Goal: Information Seeking & Learning: Learn about a topic

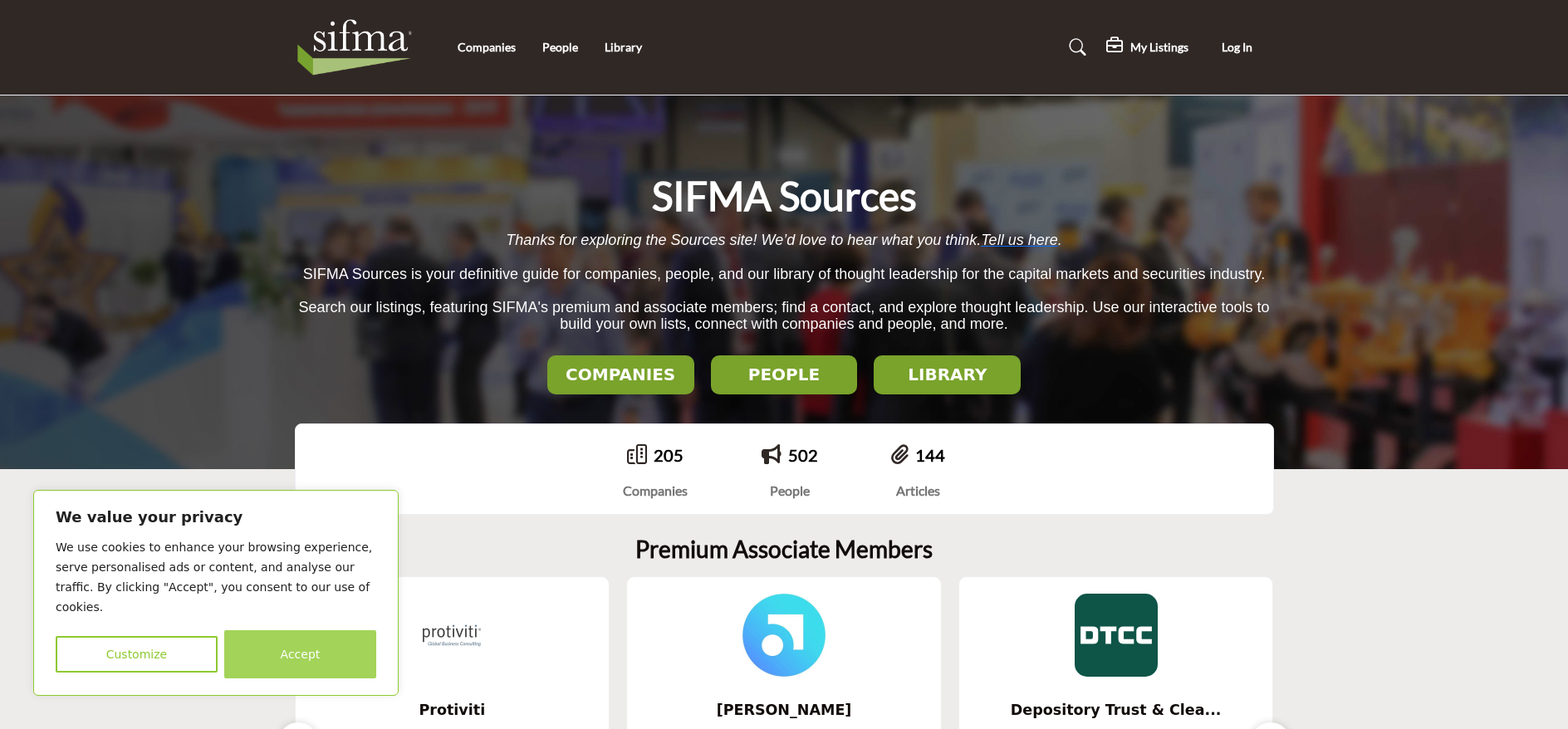
click at [313, 642] on button "Accept" at bounding box center [299, 655] width 152 height 48
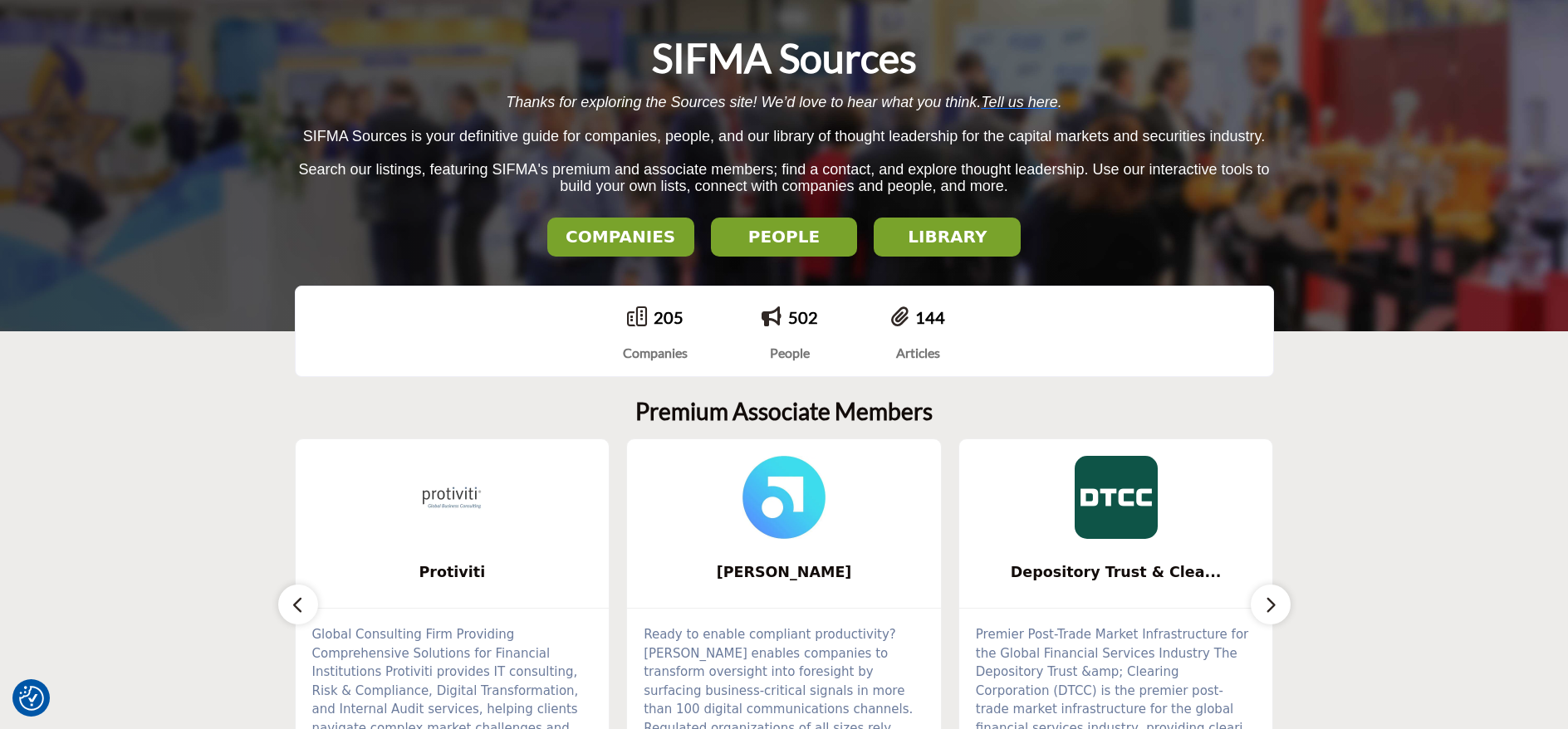
scroll to position [83, 0]
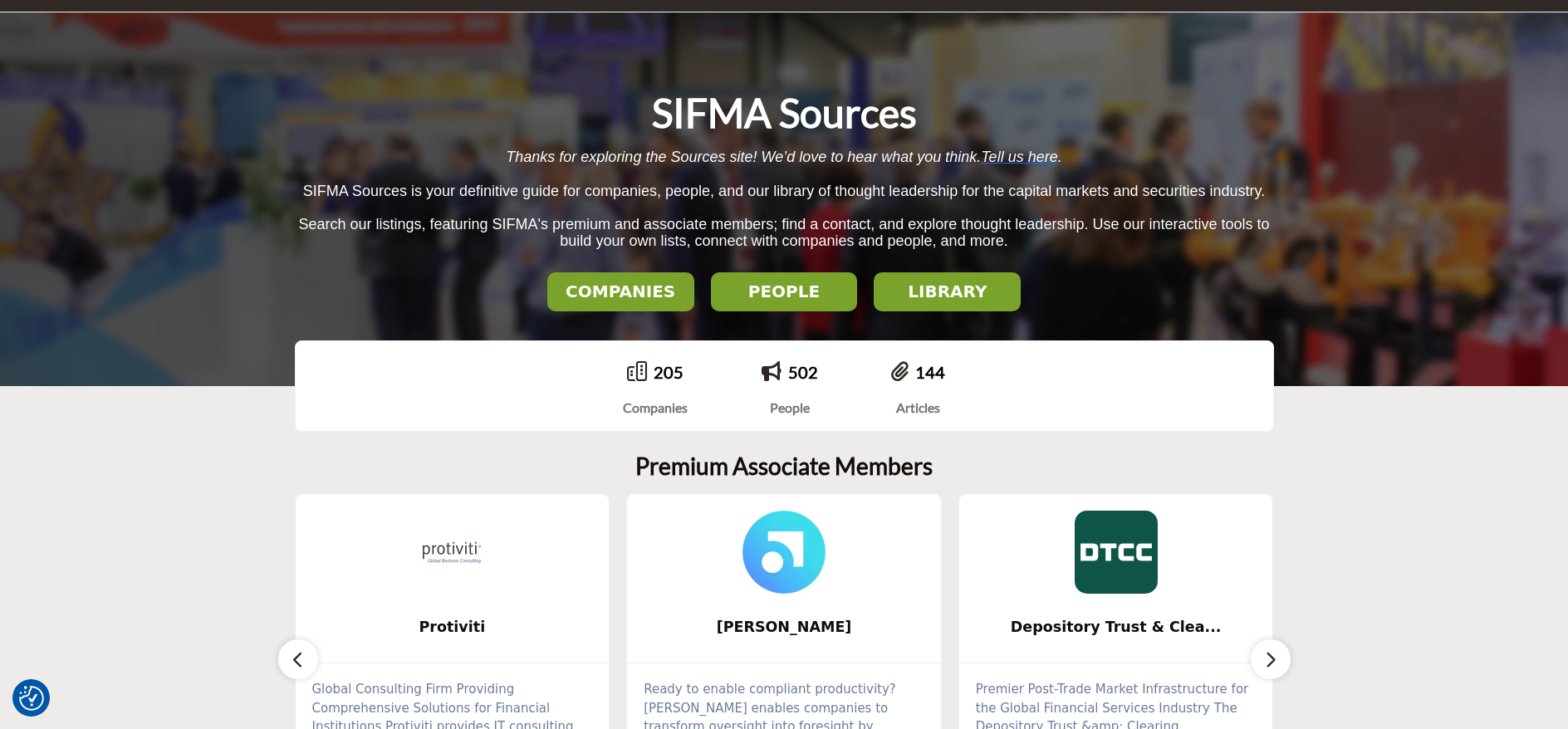
click at [690, 281] on h2 "LIBRARY" at bounding box center [621, 291] width 137 height 20
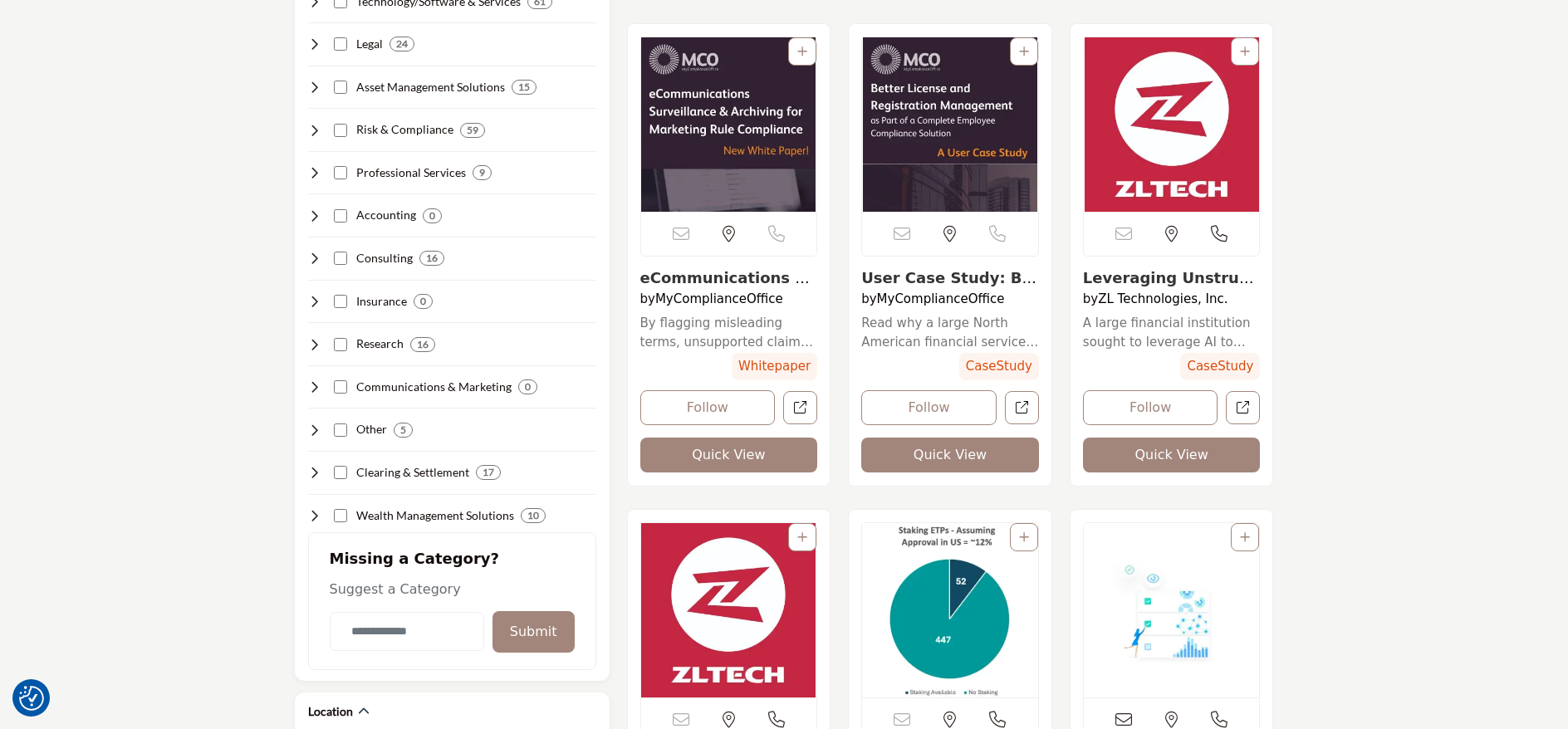
scroll to position [415, 0]
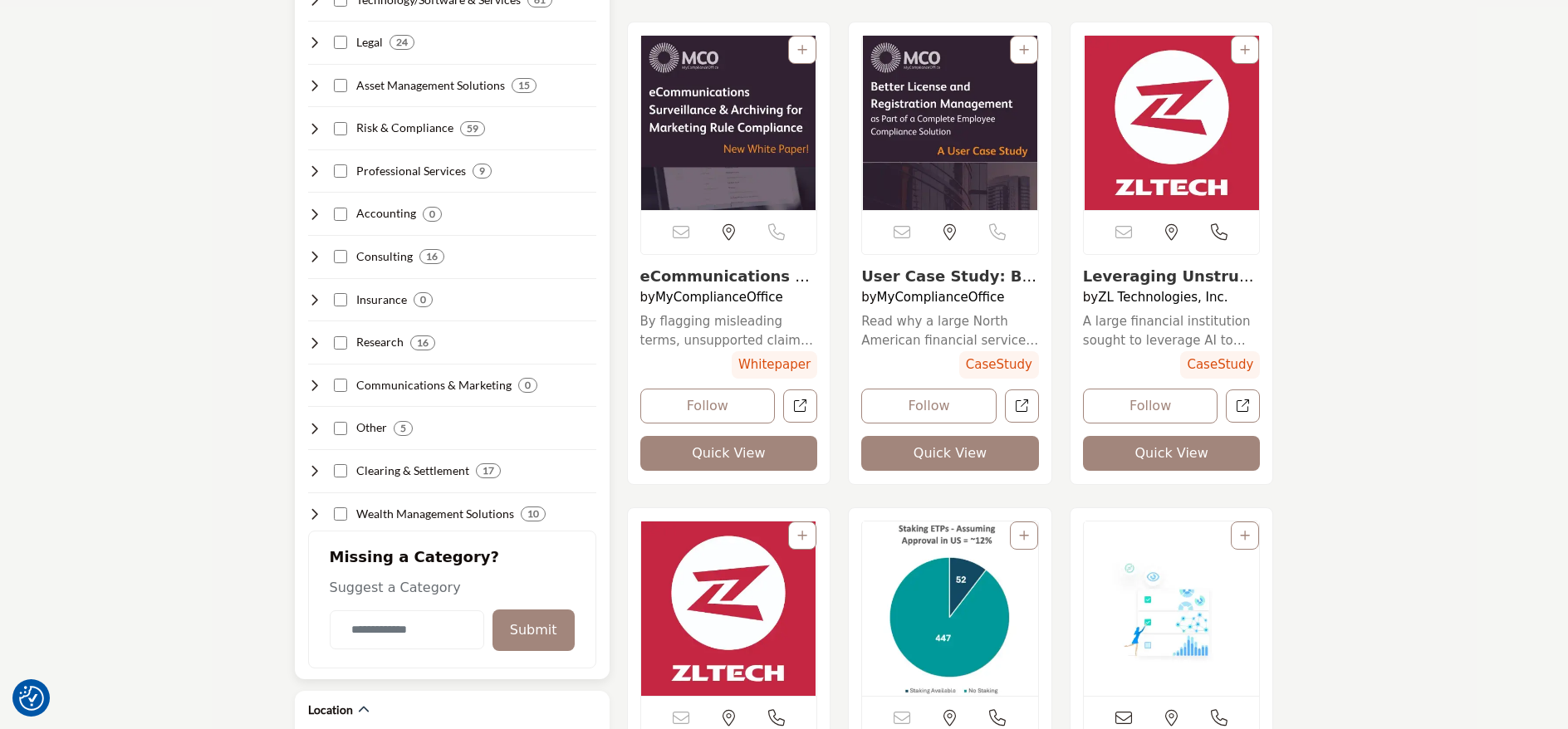
click at [315, 127] on icon at bounding box center [315, 128] width 14 height 14
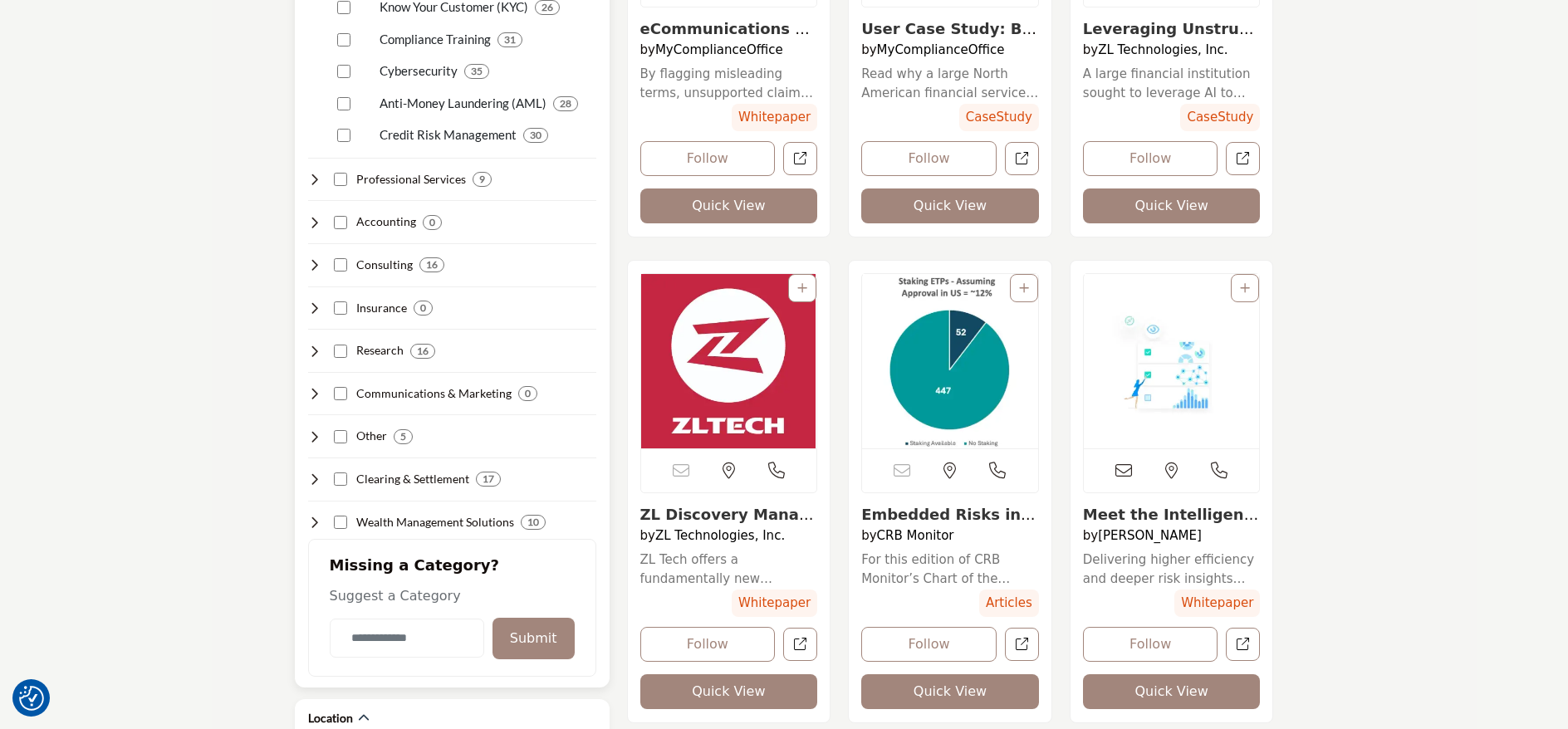
scroll to position [664, 0]
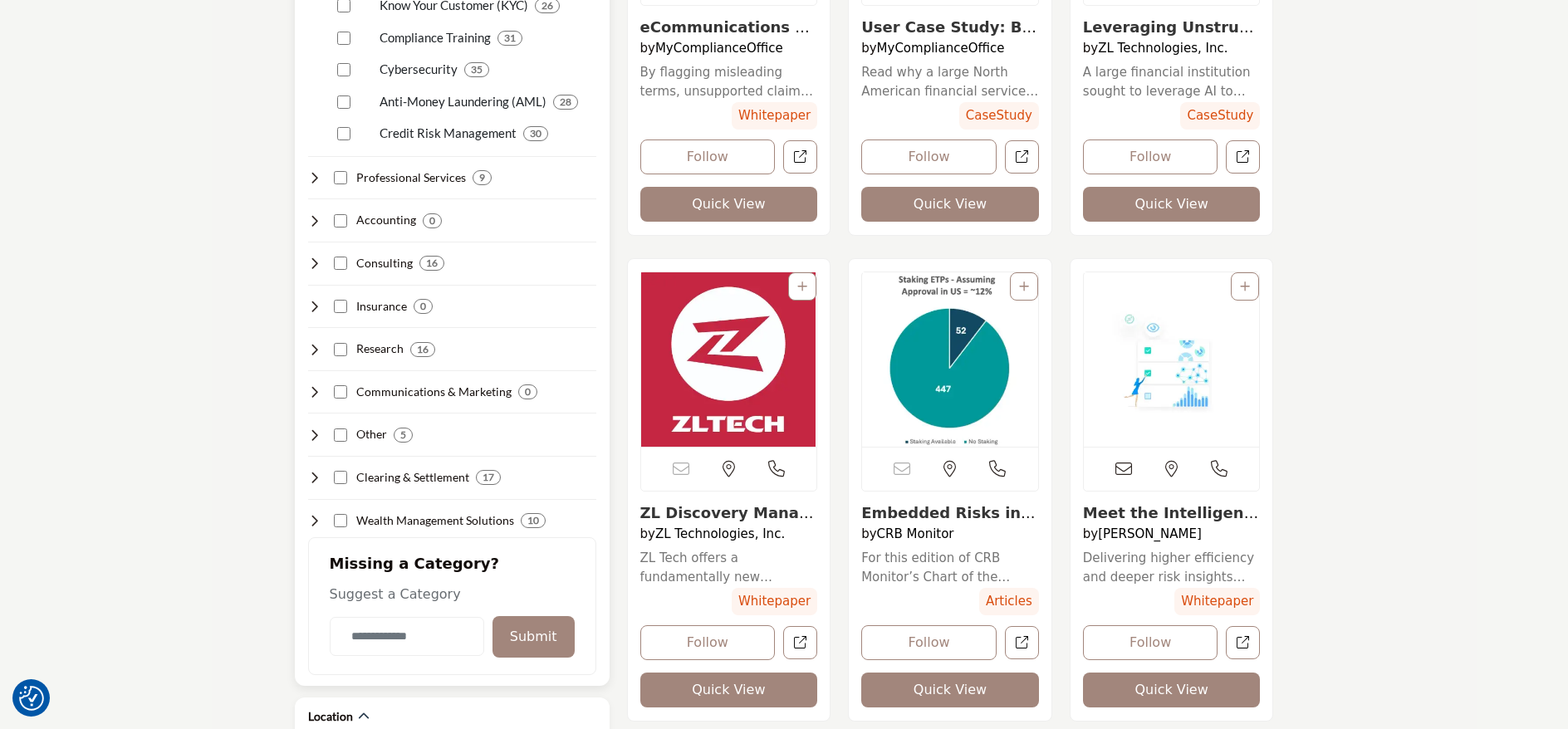
click at [314, 480] on icon at bounding box center [315, 478] width 14 height 14
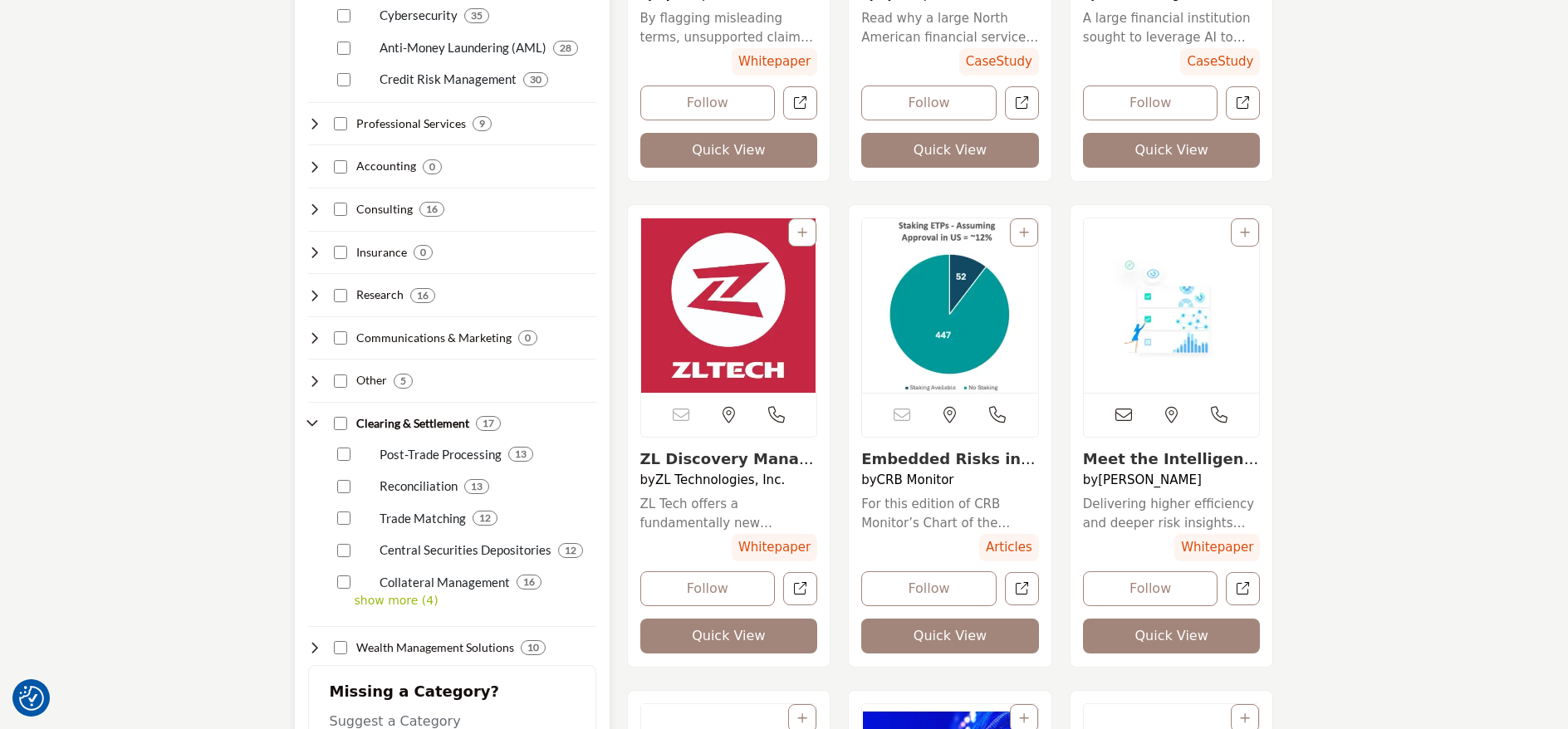
scroll to position [747, 0]
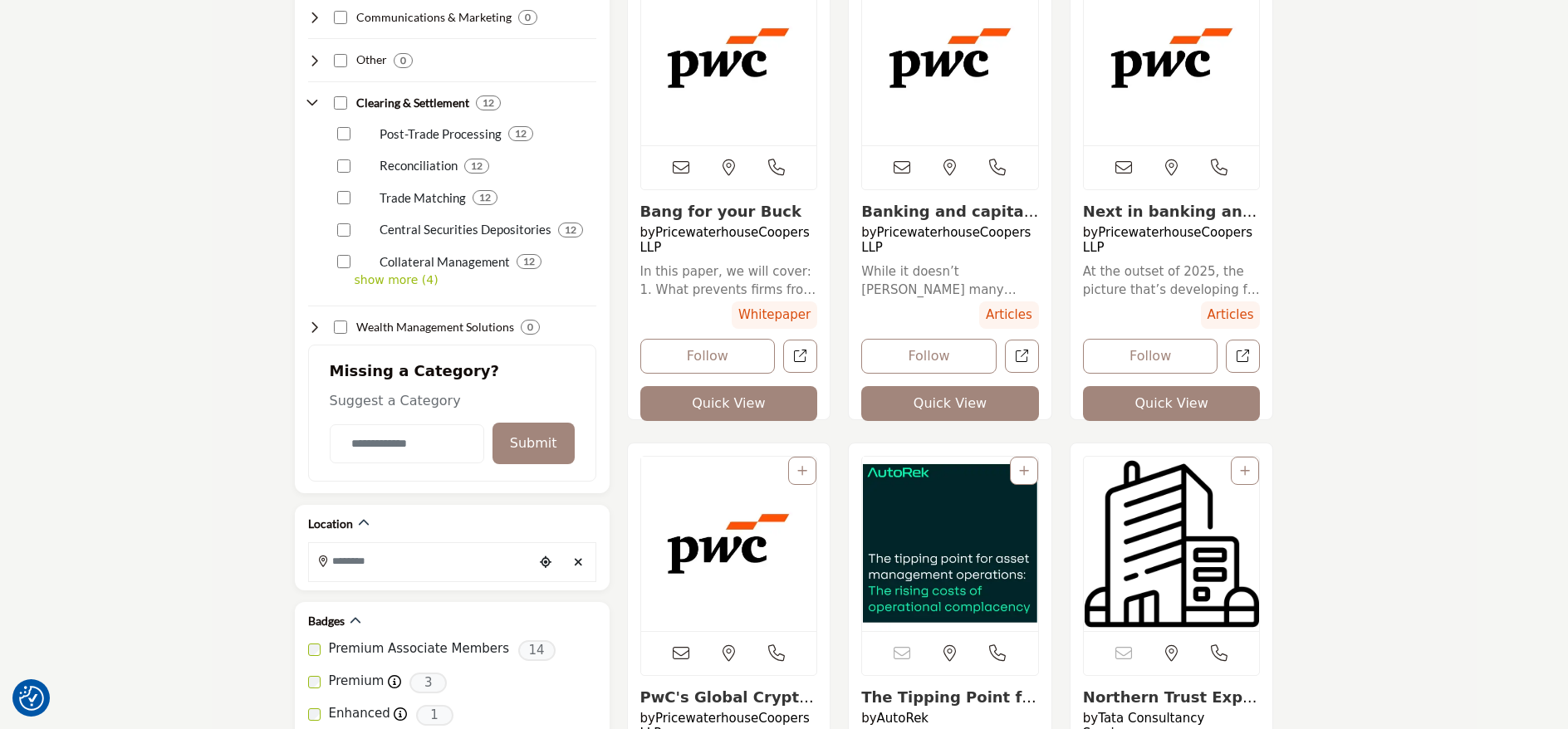
scroll to position [771, 0]
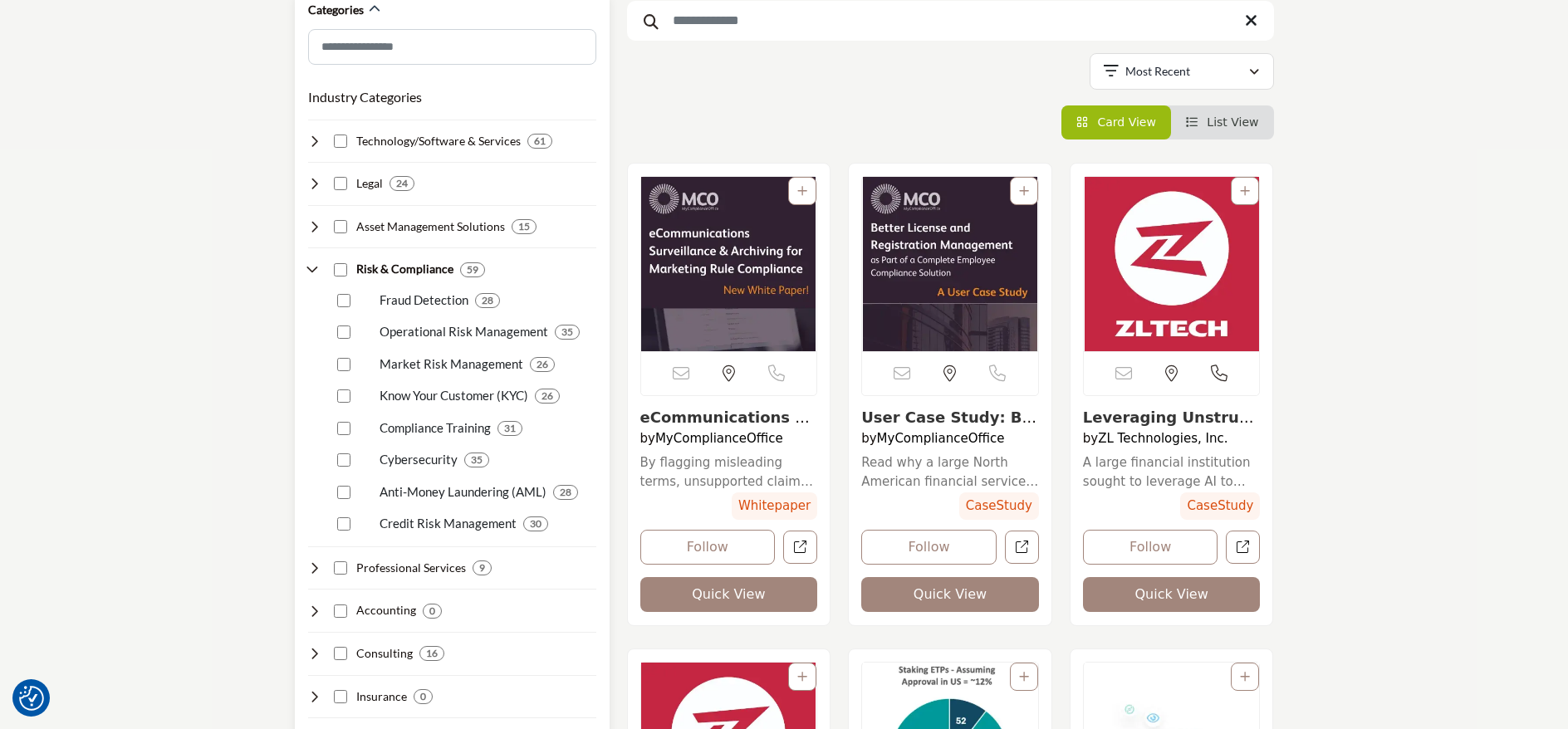
scroll to position [415, 0]
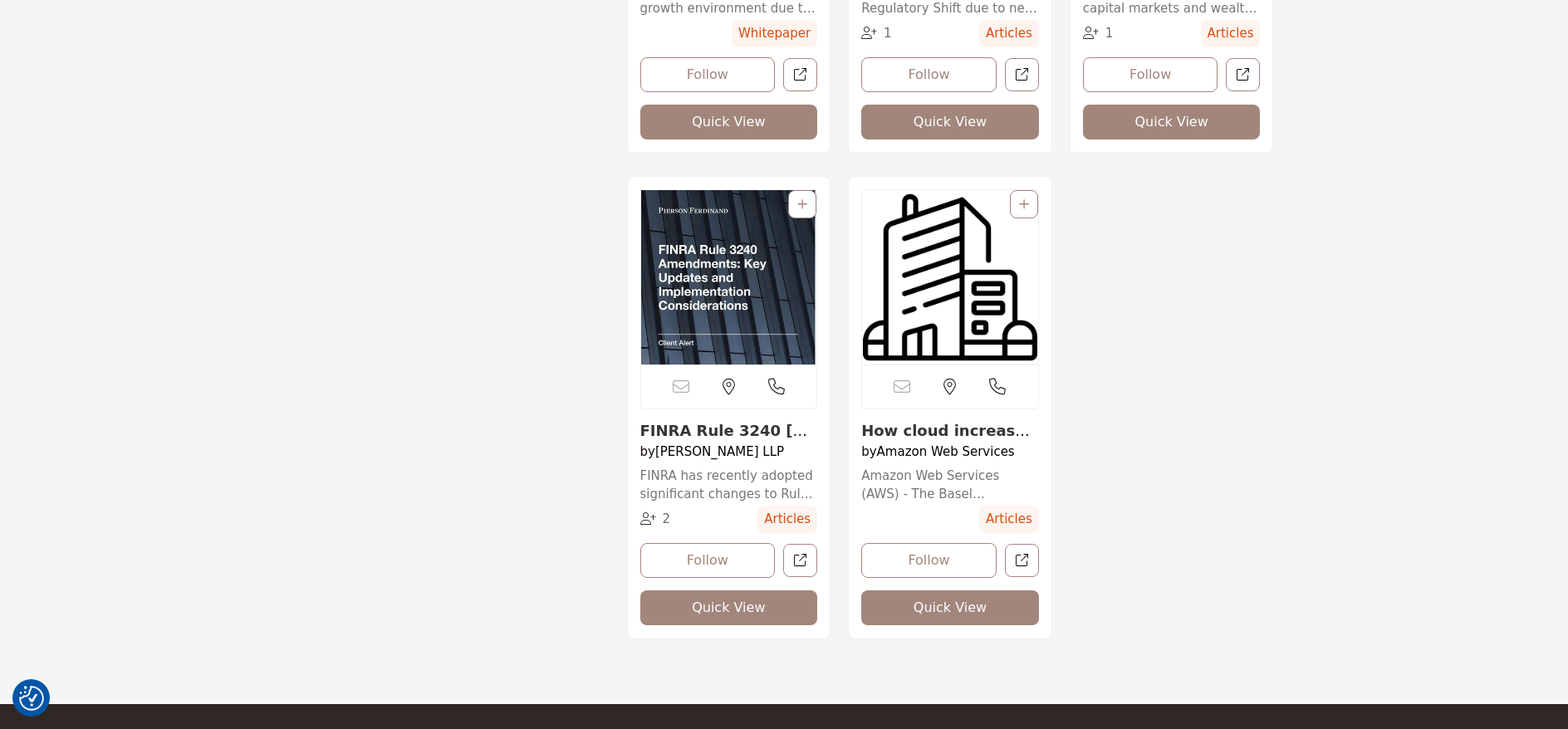
scroll to position [4234, 0]
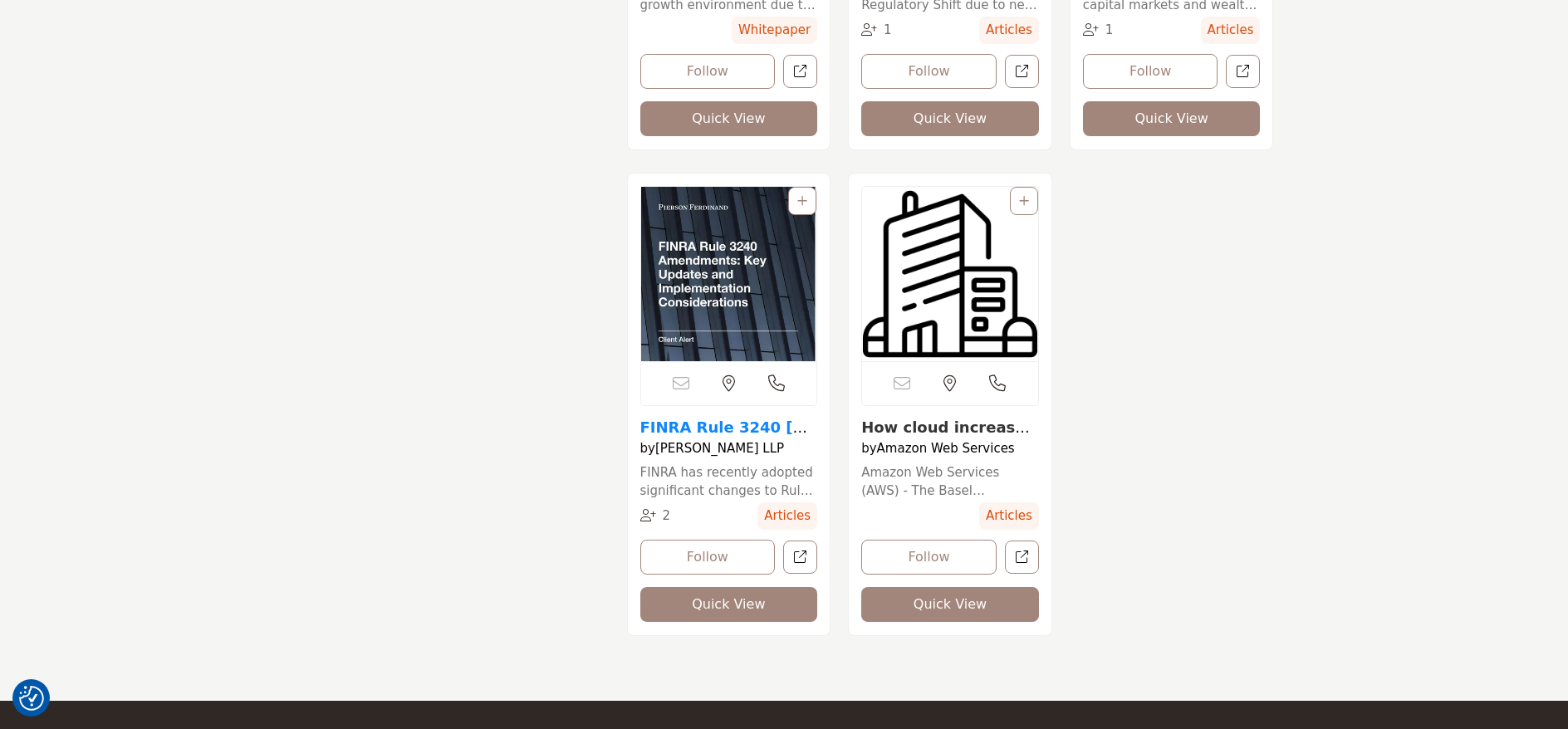
click at [755, 435] on link "FINRA Rule 3240 Amen..." at bounding box center [725, 435] width 168 height 36
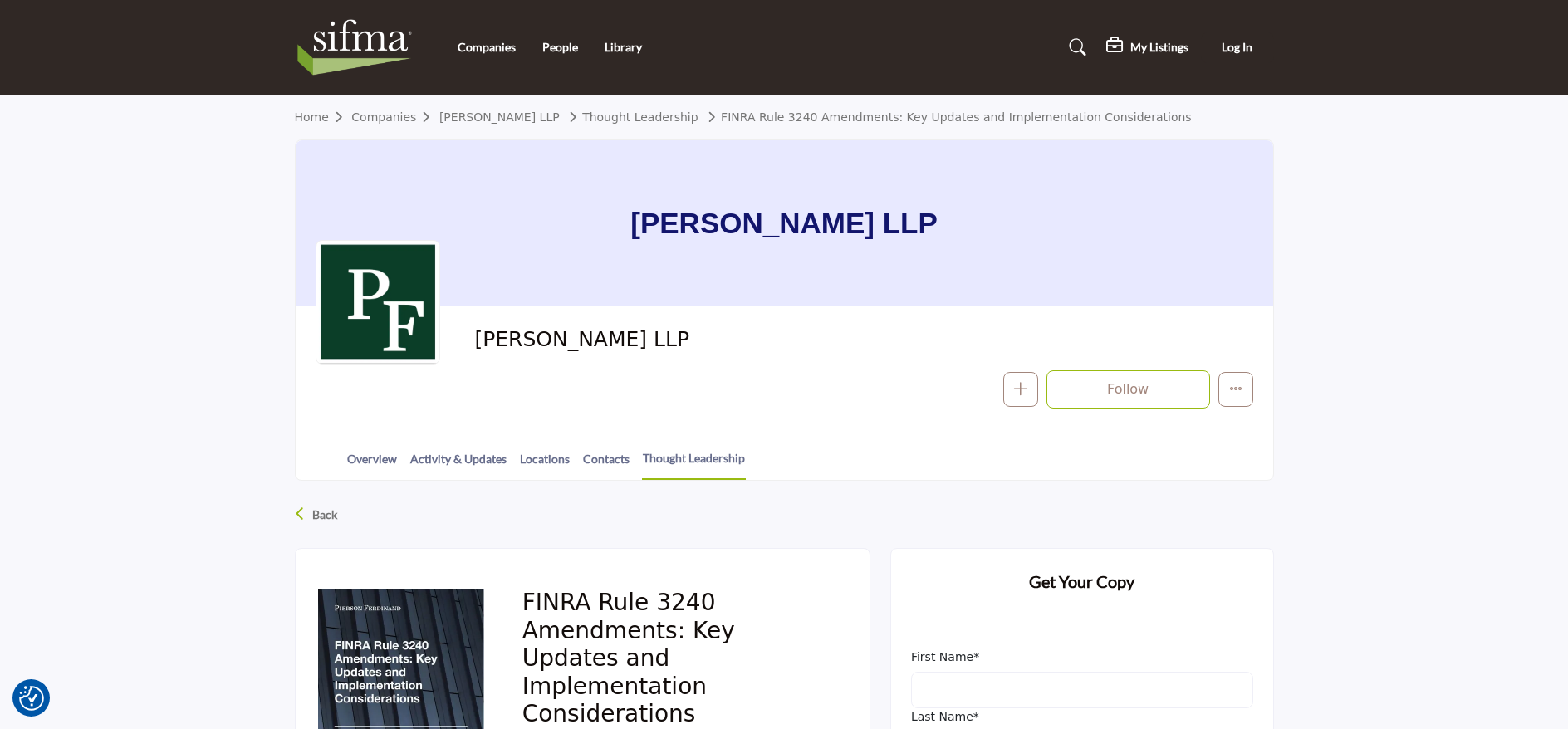
click at [308, 513] on div "Back" at bounding box center [784, 515] width 980 height 43
click at [335, 515] on p "Back" at bounding box center [325, 515] width 25 height 30
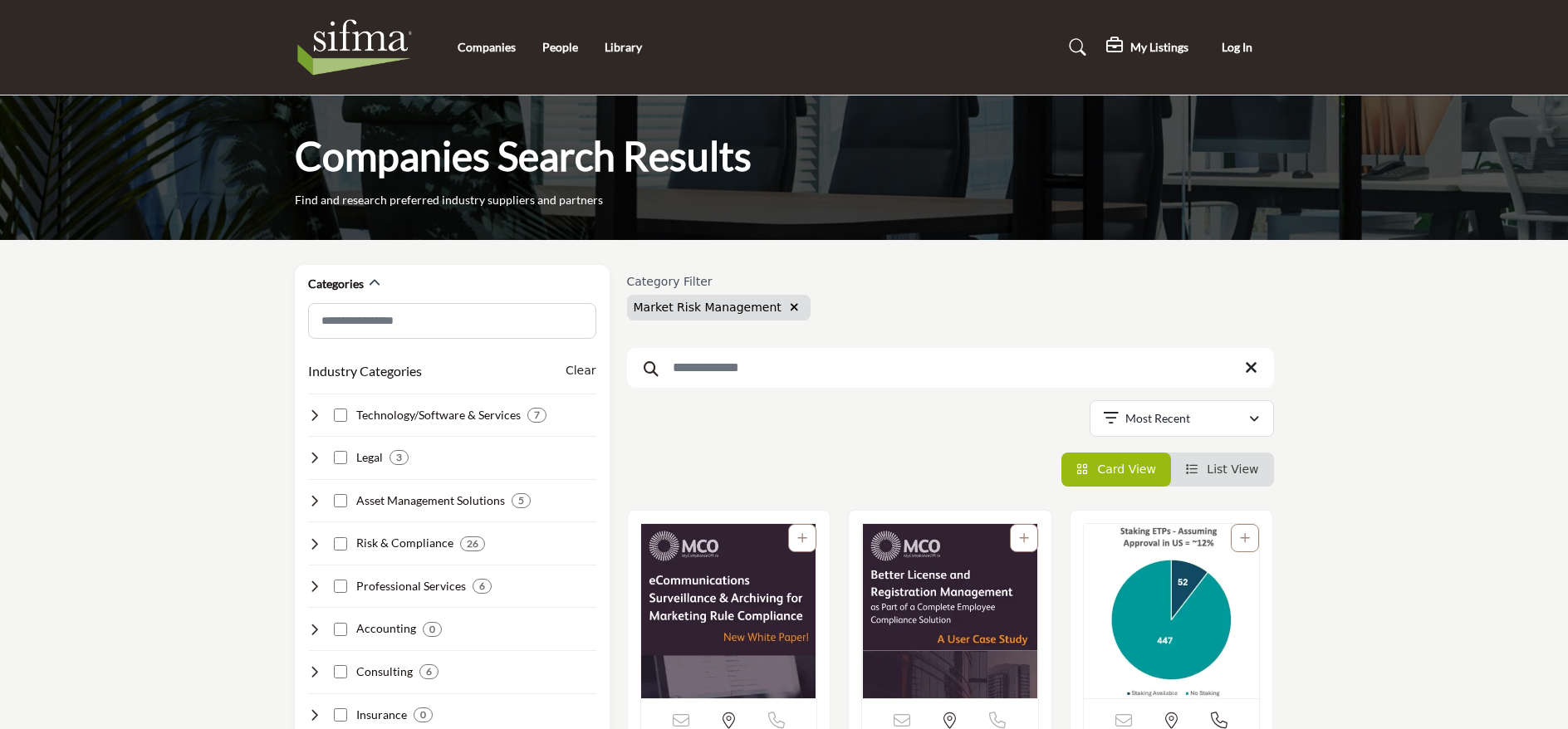
scroll to position [3556, 0]
click at [790, 308] on icon "button" at bounding box center [794, 307] width 9 height 12
